Goal: Find specific page/section: Find specific page/section

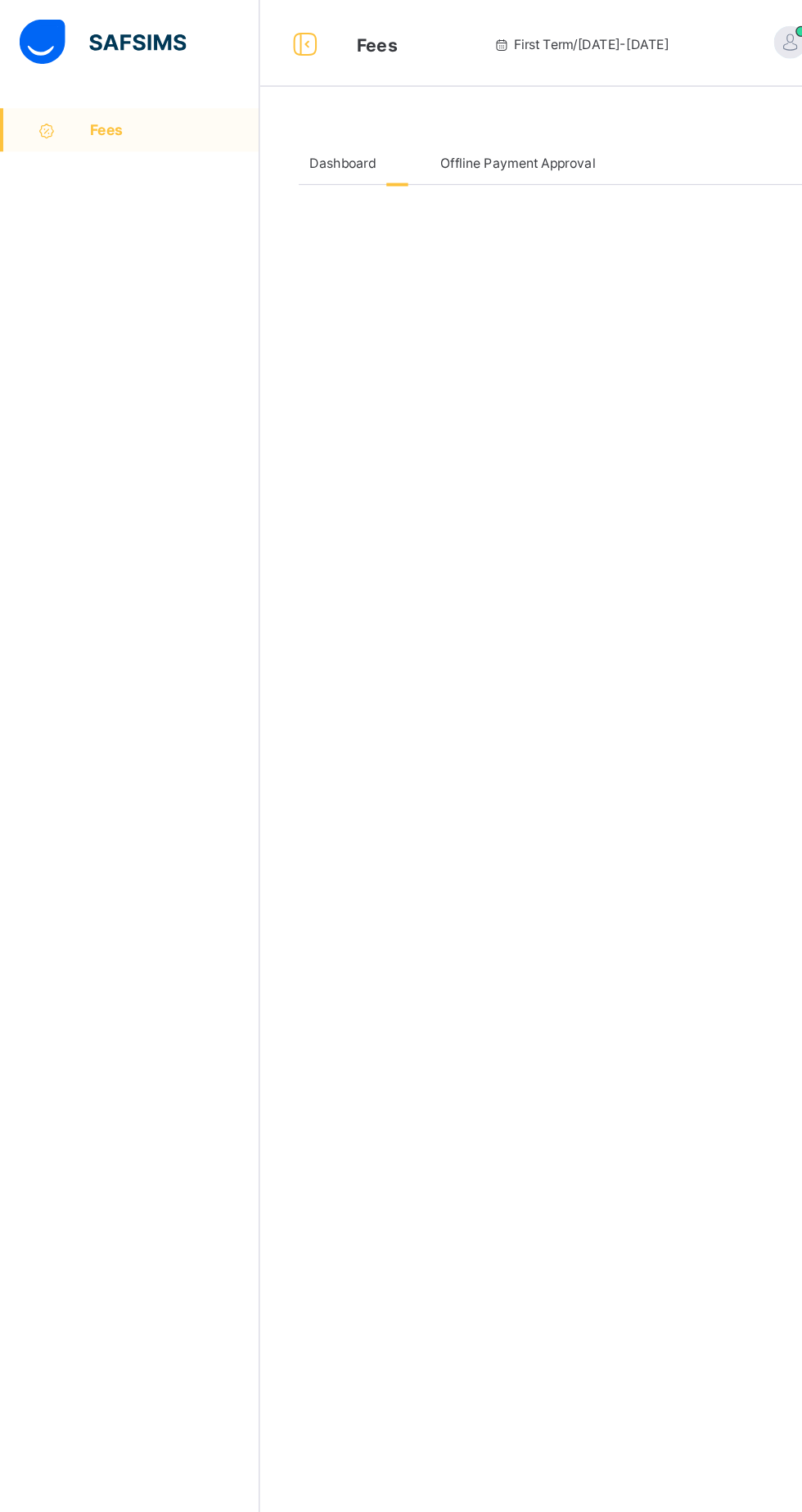
click at [140, 97] on span "Fees" at bounding box center [133, 98] width 129 height 13
click at [313, 135] on div at bounding box center [316, 123] width 17 height 33
click at [315, 139] on div at bounding box center [316, 123] width 17 height 33
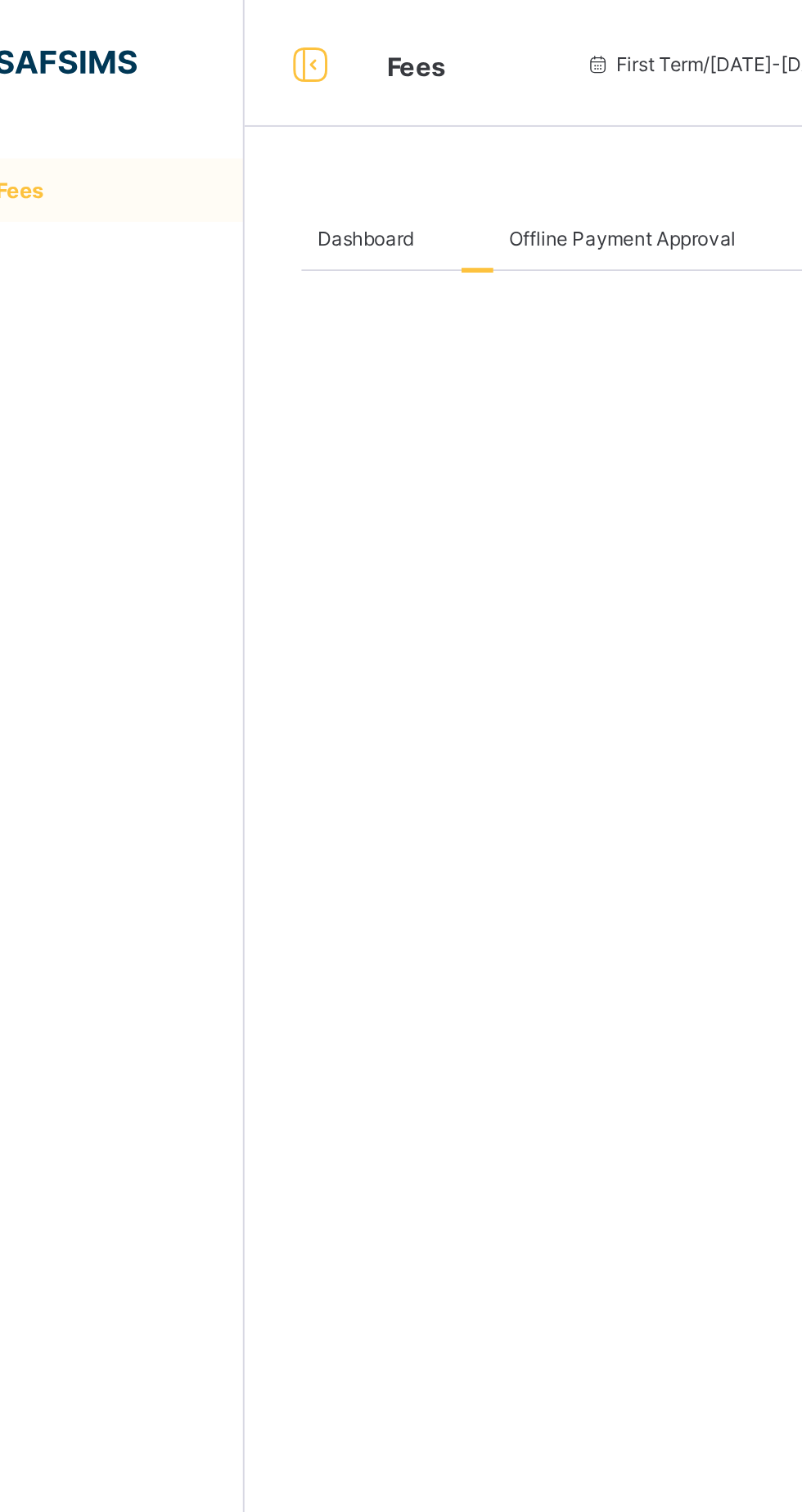
click at [315, 139] on div at bounding box center [316, 123] width 17 height 33
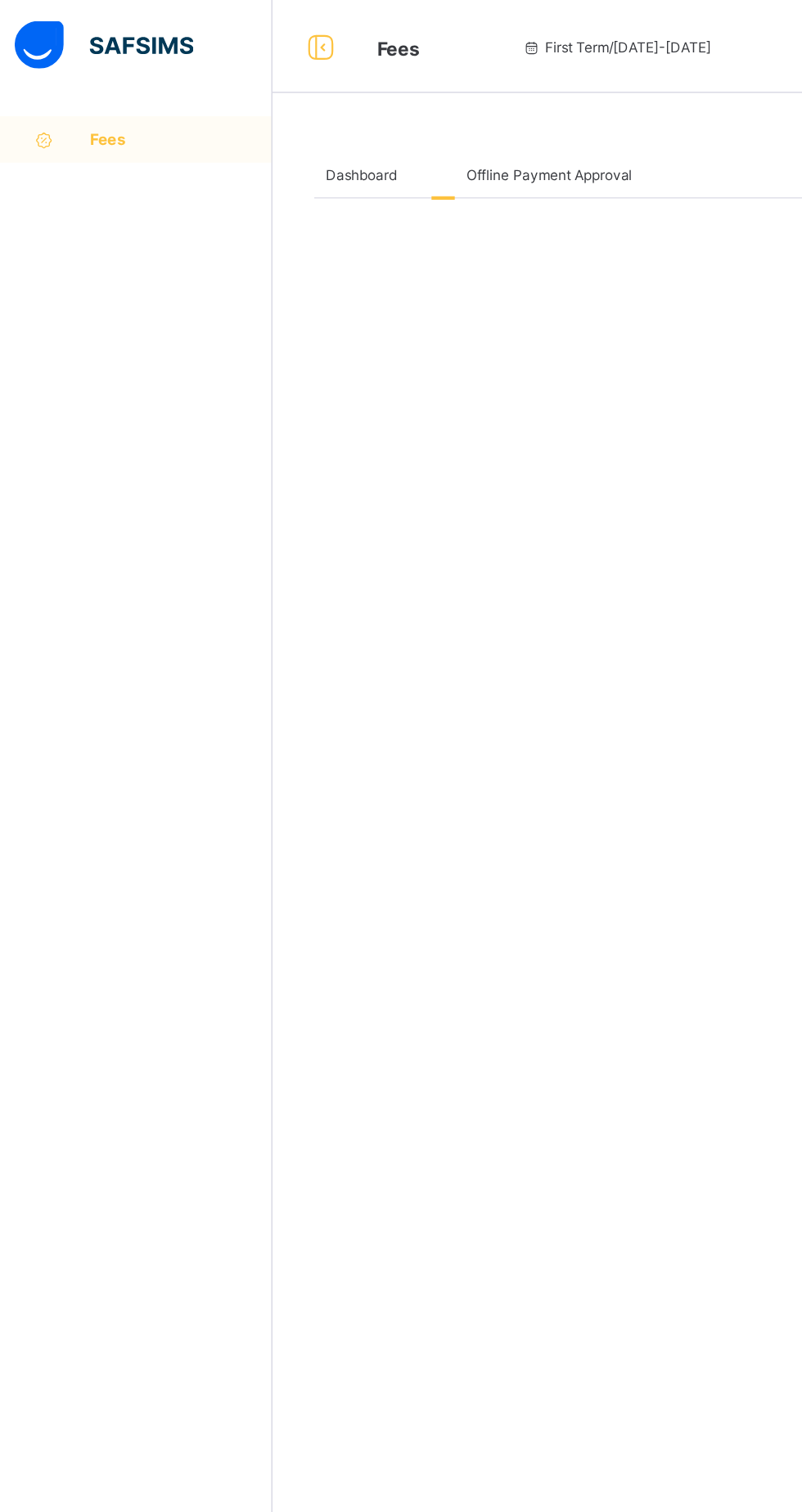
click at [78, 94] on span "Fees" at bounding box center [133, 98] width 129 height 13
click at [296, 48] on div "Fees First Term / [DATE]-[DATE] LEPNAAN DATOEL [EMAIL_ADDRESS][DOMAIN_NAME]" at bounding box center [401, 32] width 802 height 65
click at [273, 43] on div "Fees First Term / [DATE]-[DATE] LEPNAAN DATOEL [EMAIL_ADDRESS][DOMAIN_NAME]" at bounding box center [401, 32] width 802 height 65
click at [256, 44] on div at bounding box center [231, 32] width 53 height 26
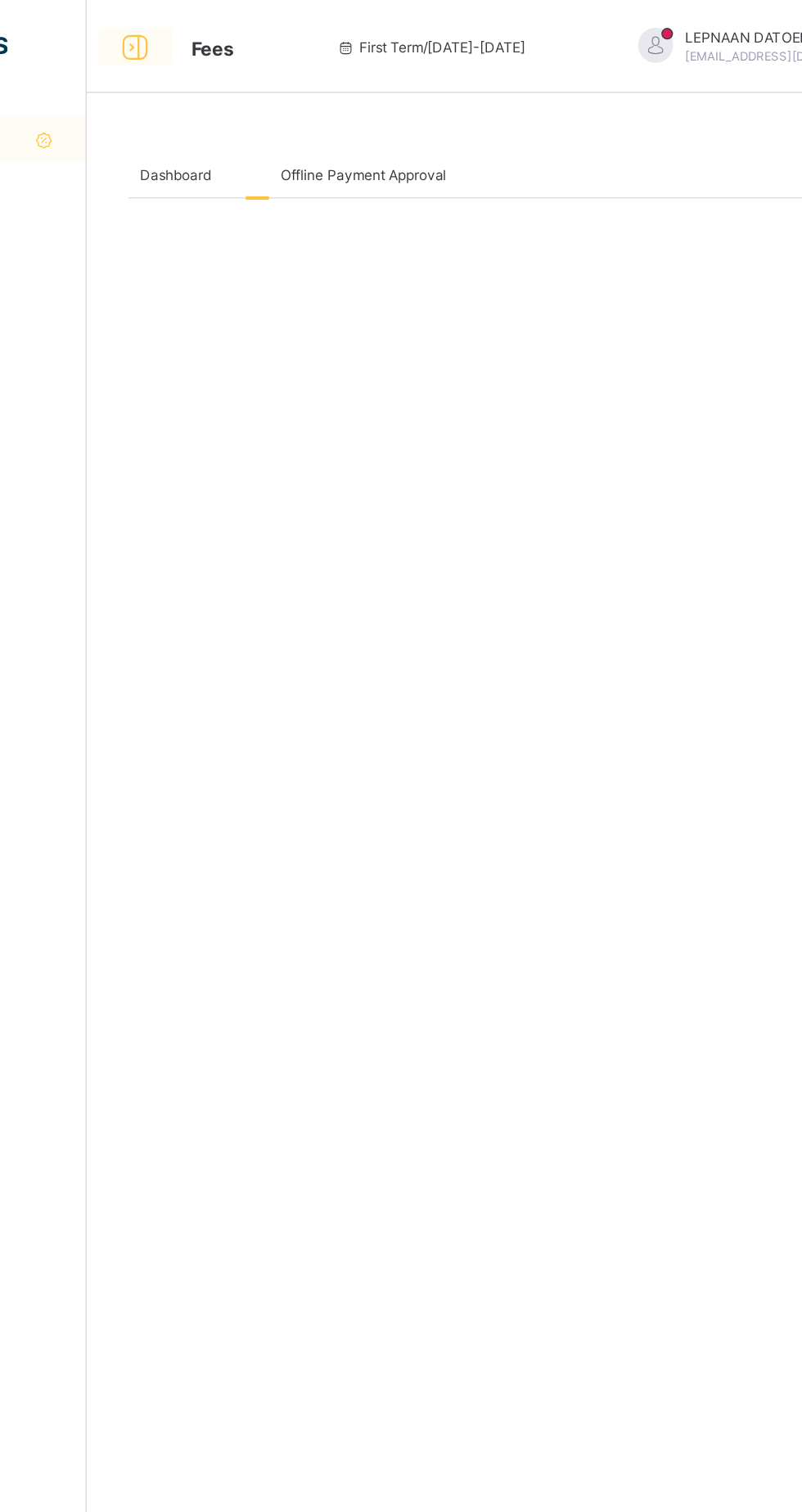
click at [109, 38] on icon at bounding box center [100, 33] width 28 height 23
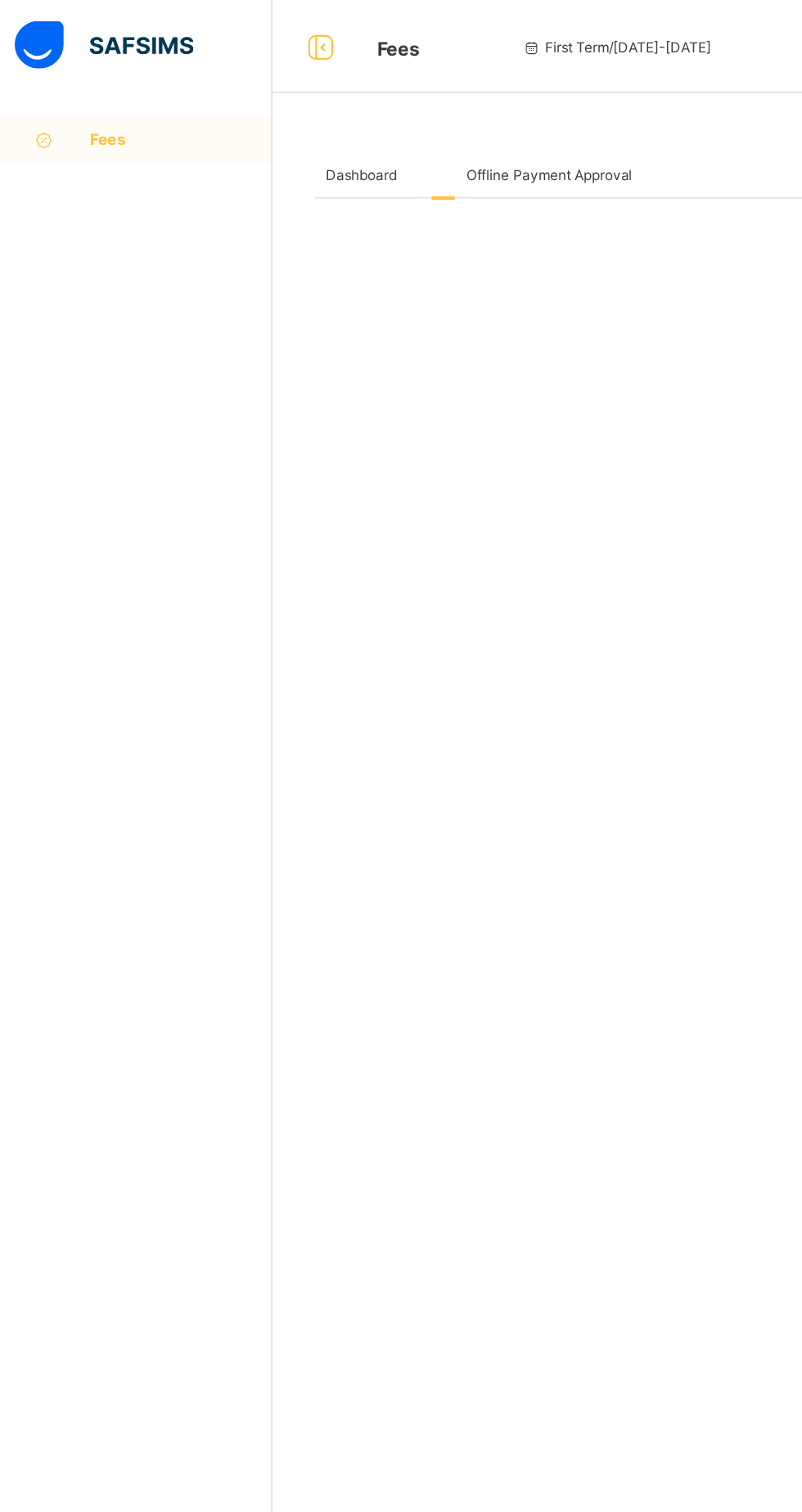
click at [64, 105] on link "Fees" at bounding box center [98, 99] width 196 height 33
click at [258, 123] on span "Dashboard" at bounding box center [259, 123] width 50 height 13
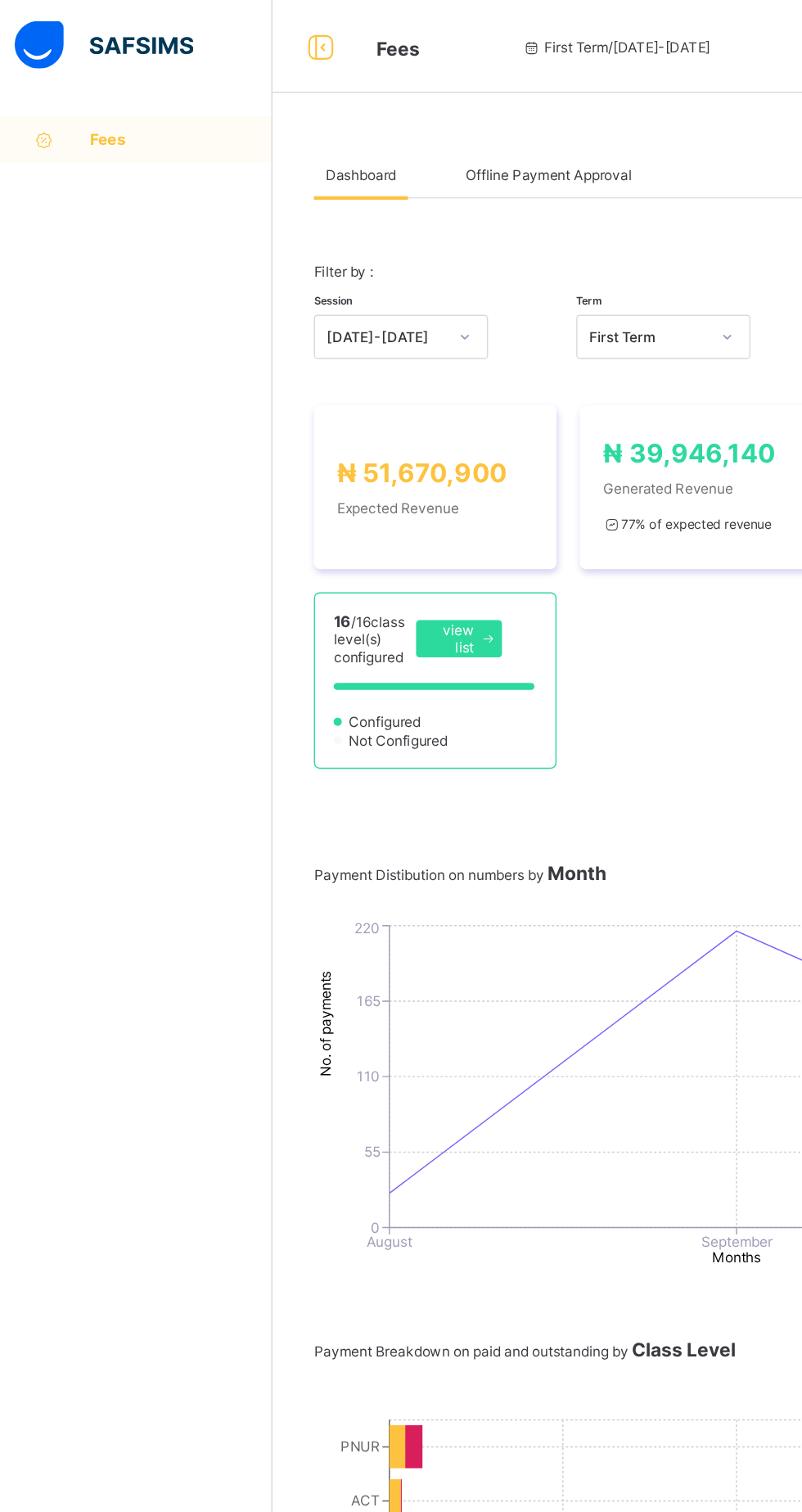
click at [413, 123] on span "Offline Payment Approval" at bounding box center [392, 123] width 117 height 13
